Goal: Check status: Check status

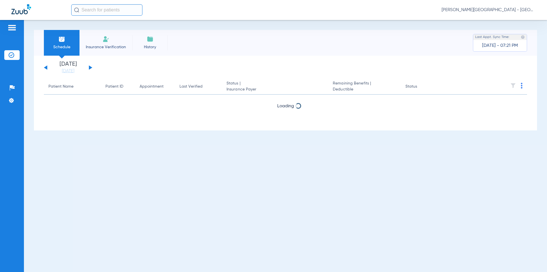
click at [91, 67] on div "[DATE] [DATE] [DATE] [DATE] [DATE] [DATE] [DATE] [DATE] [DATE] [DATE] [DATE] [D…" at bounding box center [68, 67] width 48 height 13
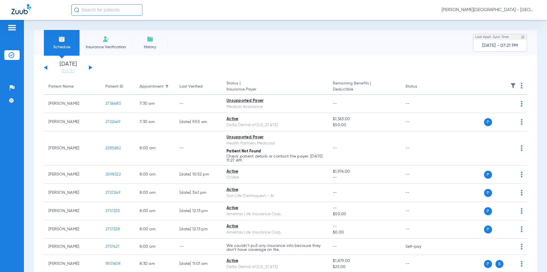
click at [91, 66] on div "[DATE] [DATE] [DATE] [DATE] [DATE] [DATE] [DATE] [DATE] [DATE] [DATE] [DATE] [D…" at bounding box center [68, 67] width 48 height 13
click at [90, 67] on button at bounding box center [90, 67] width 3 height 4
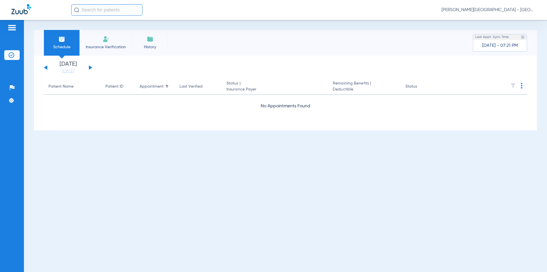
click at [91, 67] on div "[DATE] [DATE] [DATE] [DATE] [DATE] [DATE] [DATE] [DATE] [DATE] [DATE] [DATE] [D…" at bounding box center [68, 67] width 48 height 13
click at [89, 68] on button at bounding box center [90, 67] width 3 height 4
